Goal: Task Accomplishment & Management: Use online tool/utility

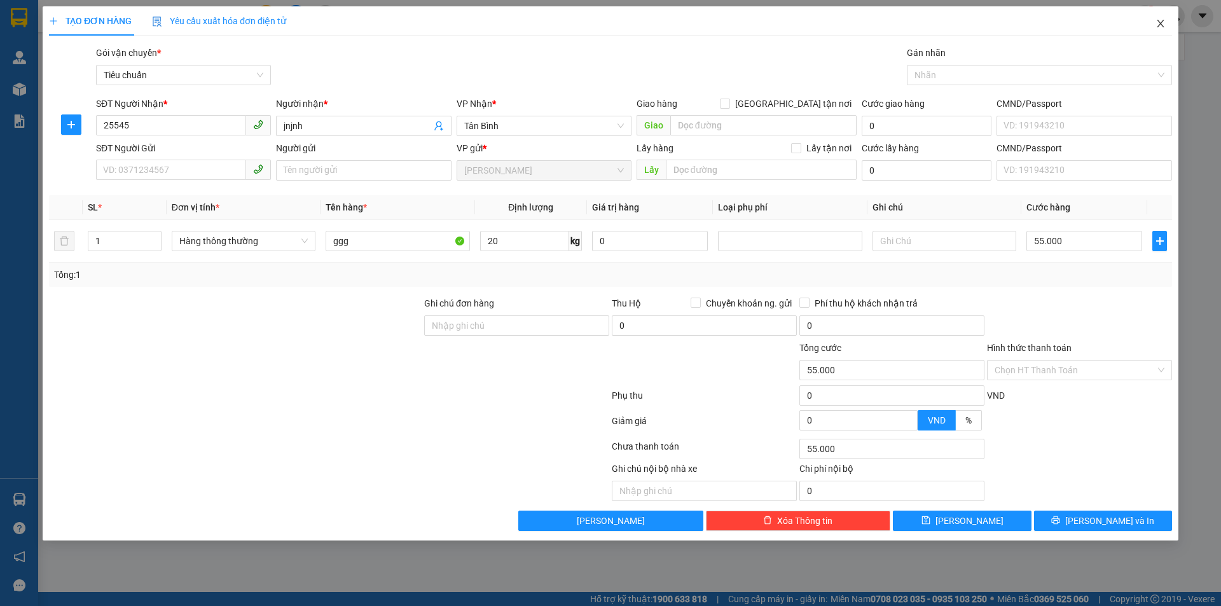
click at [1160, 23] on icon "close" at bounding box center [1160, 24] width 7 height 8
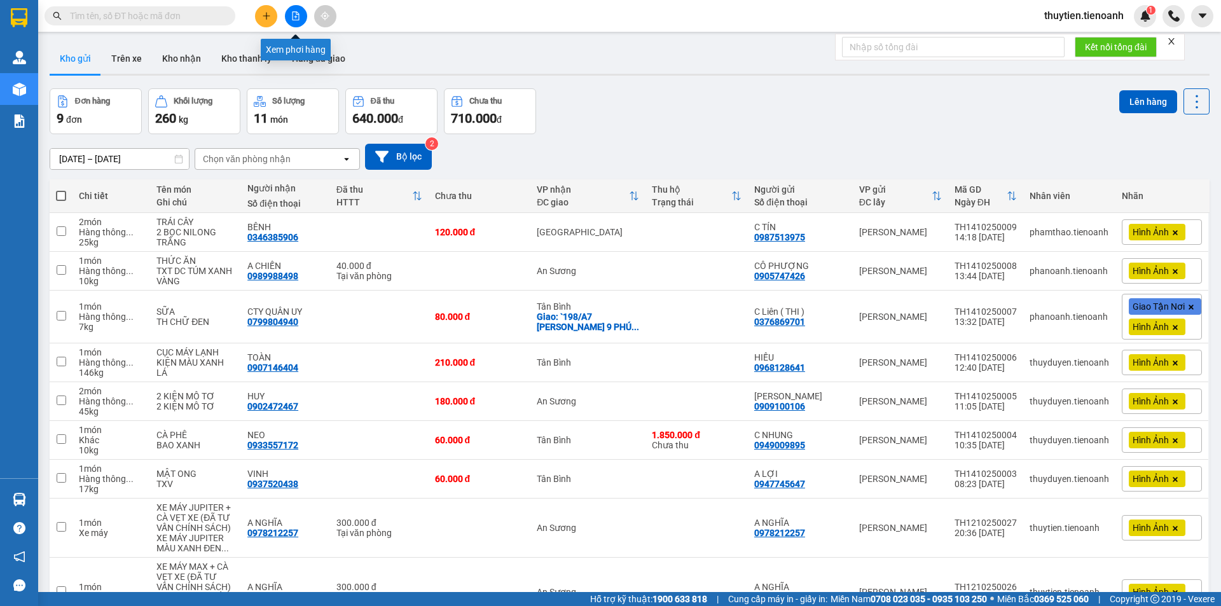
click at [298, 20] on button at bounding box center [296, 16] width 22 height 22
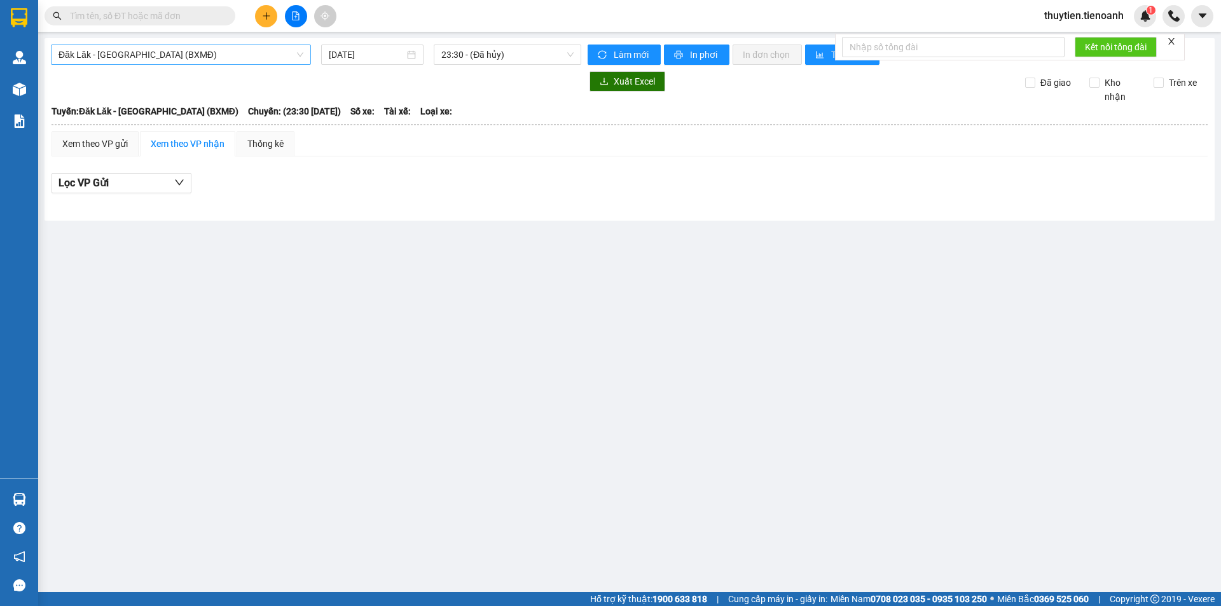
click at [181, 55] on span "Đăk Lăk - [GEOGRAPHIC_DATA] (BXMĐ)" at bounding box center [181, 54] width 245 height 19
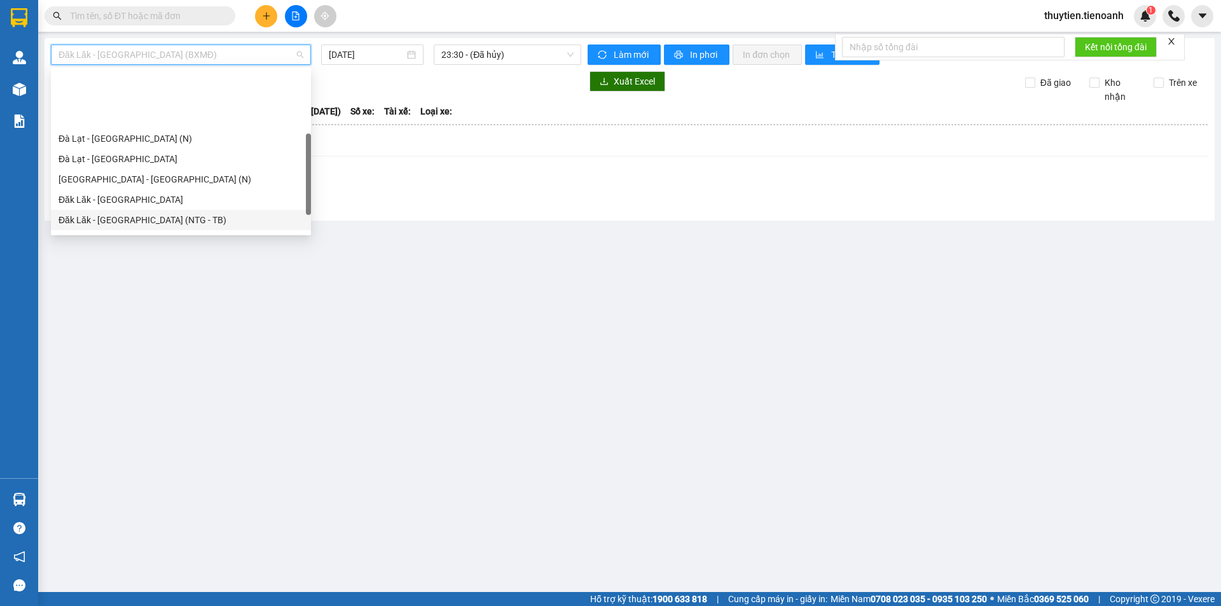
scroll to position [163, 0]
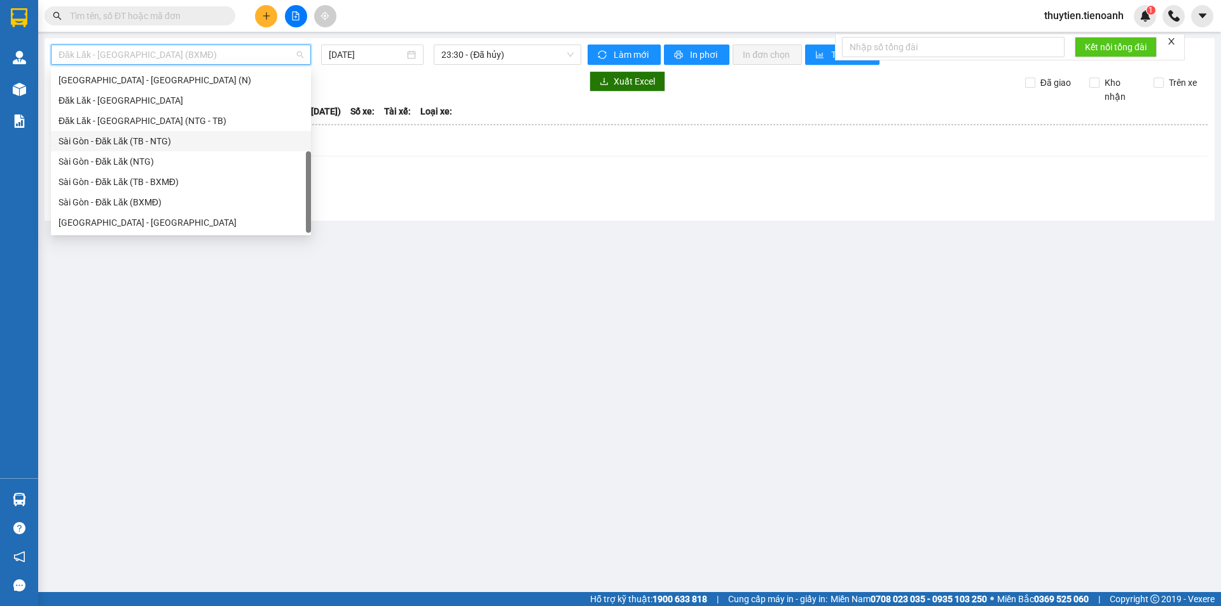
click at [97, 141] on div "Sài Gòn - Đăk Lăk (TB - NTG)" at bounding box center [181, 141] width 245 height 14
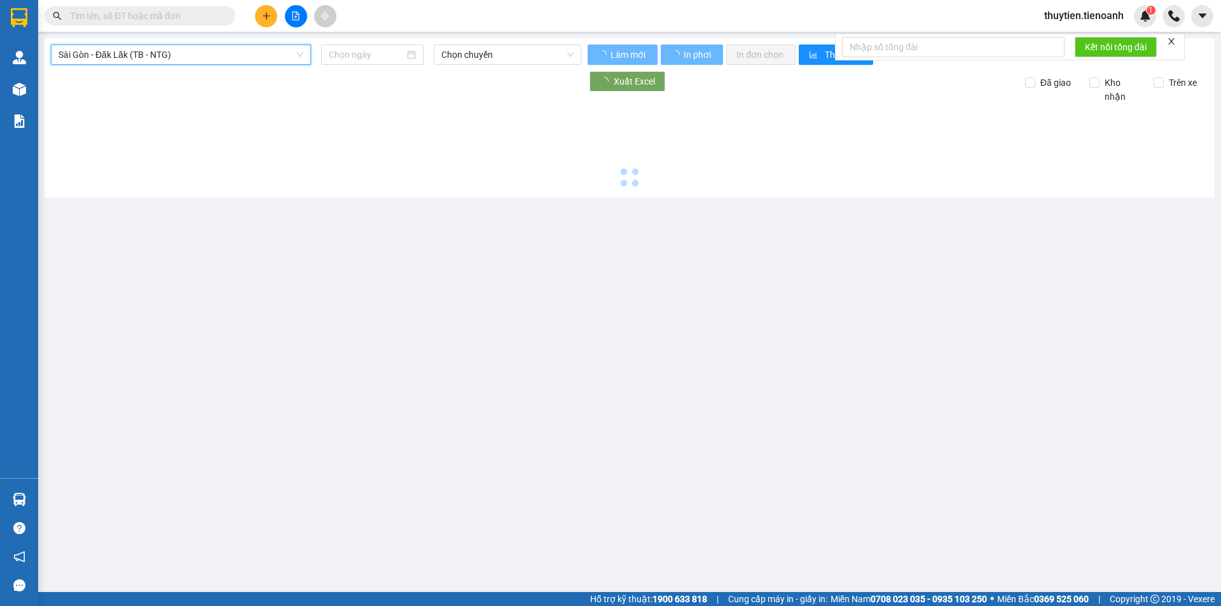
type input "[DATE]"
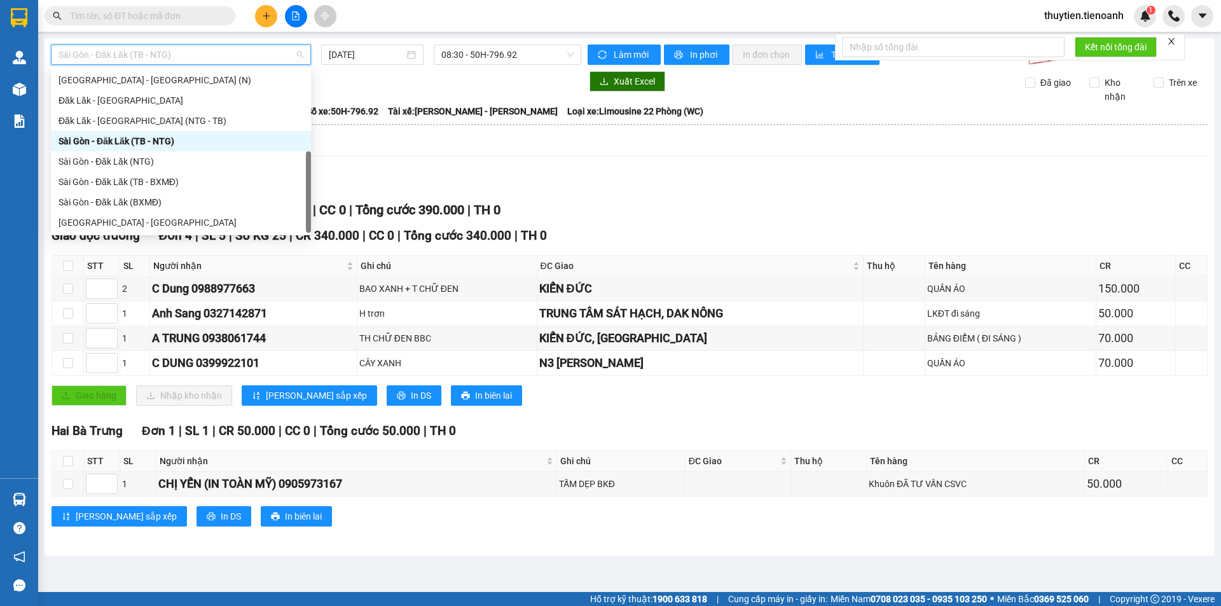
click at [111, 48] on span "Sài Gòn - Đăk Lăk (TB - NTG)" at bounding box center [181, 54] width 245 height 19
click at [117, 180] on div "Sài Gòn - Đăk Lăk (TB - BXMĐ)" at bounding box center [181, 182] width 245 height 14
type input "[DATE]"
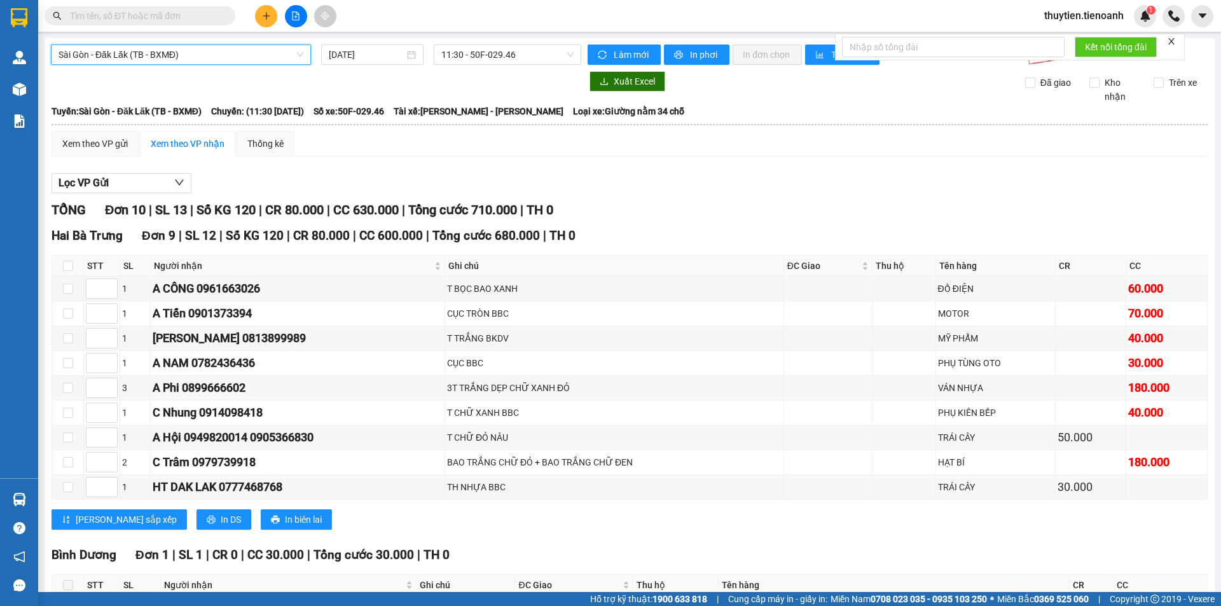
click at [212, 53] on span "Sài Gòn - Đăk Lăk (TB - BXMĐ)" at bounding box center [181, 54] width 245 height 19
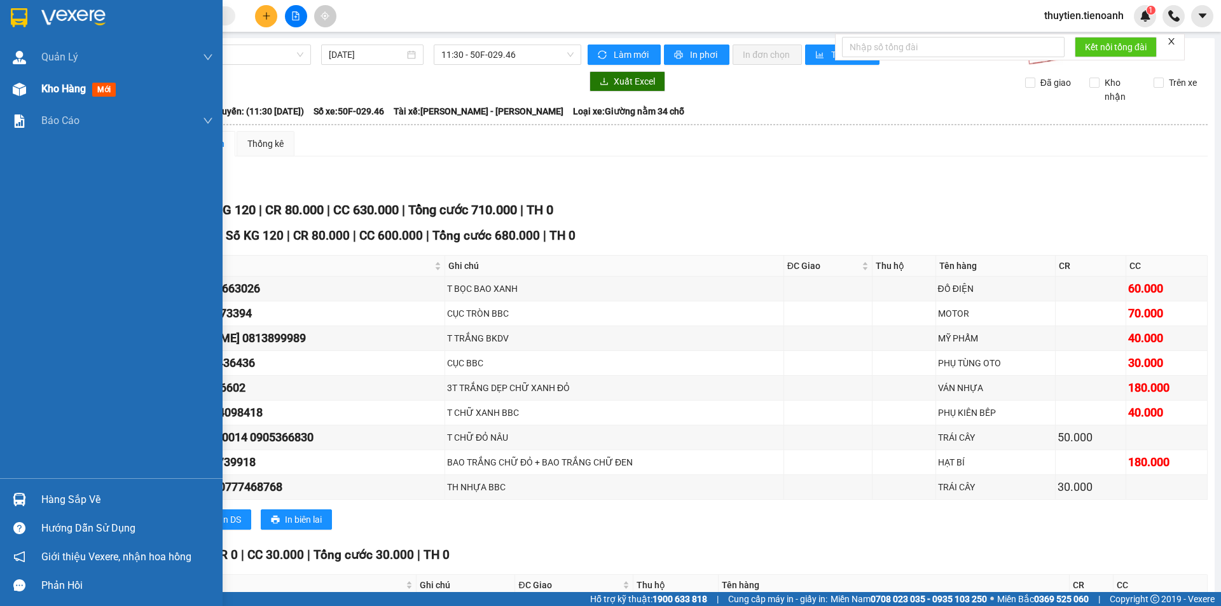
click at [23, 85] on img at bounding box center [19, 89] width 13 height 13
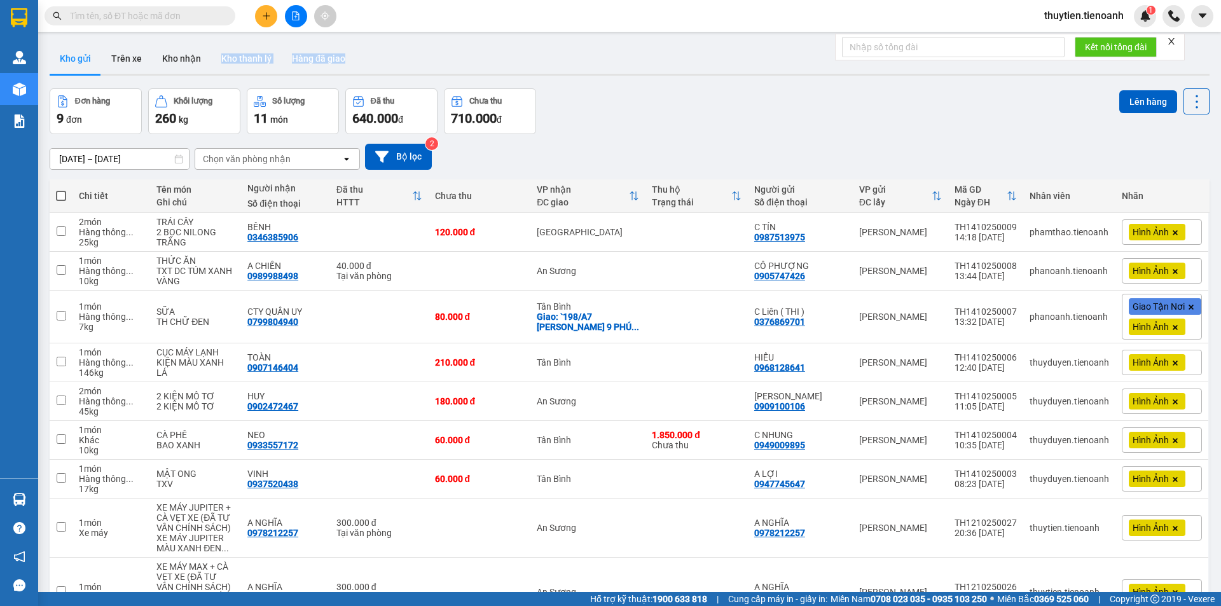
drag, startPoint x: 113, startPoint y: 74, endPoint x: 265, endPoint y: -55, distance: 199.4
click at [265, 0] on html "Kết quả tìm kiếm ( 0 ) Bộ lọc No Data thuytien.tienoanh 1 Quản [PERSON_NAME] lý…" at bounding box center [610, 303] width 1221 height 606
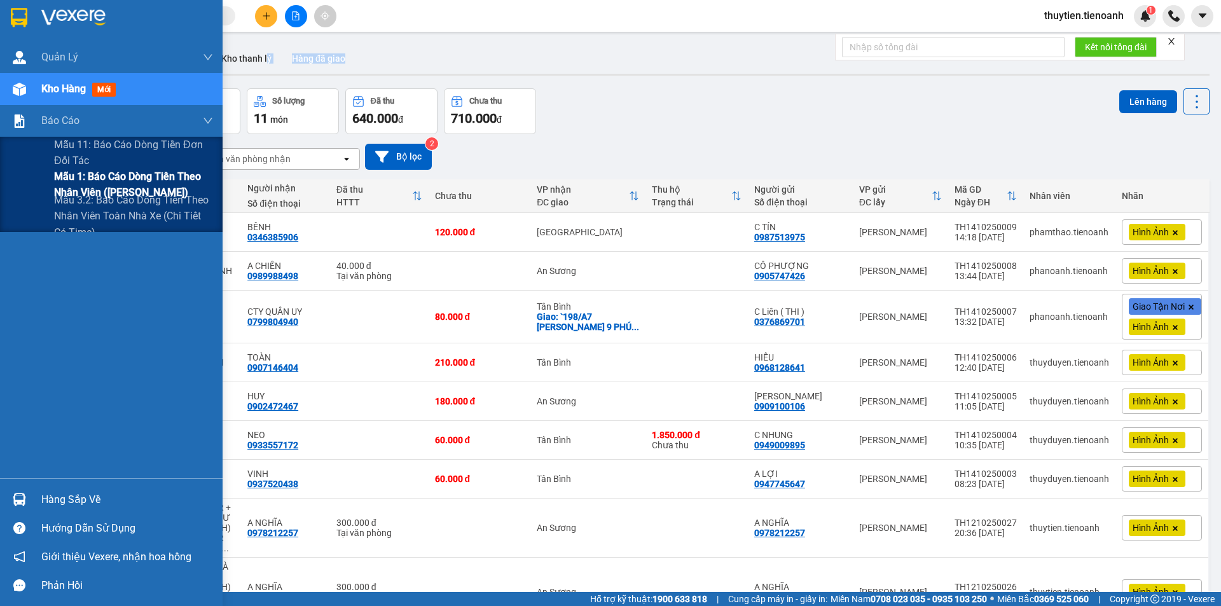
click at [107, 185] on span "Mẫu 1: Báo cáo dòng tiền theo nhân viên ([PERSON_NAME])" at bounding box center [133, 185] width 159 height 32
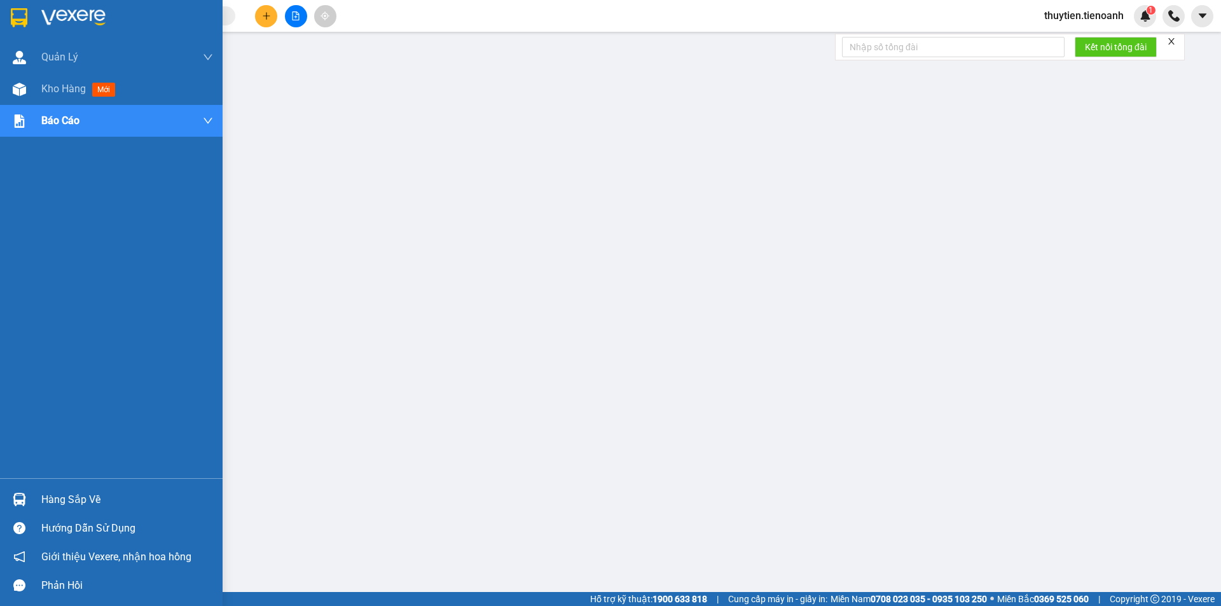
click at [26, 87] on div at bounding box center [19, 89] width 22 height 22
